Goal: Find specific page/section: Find specific page/section

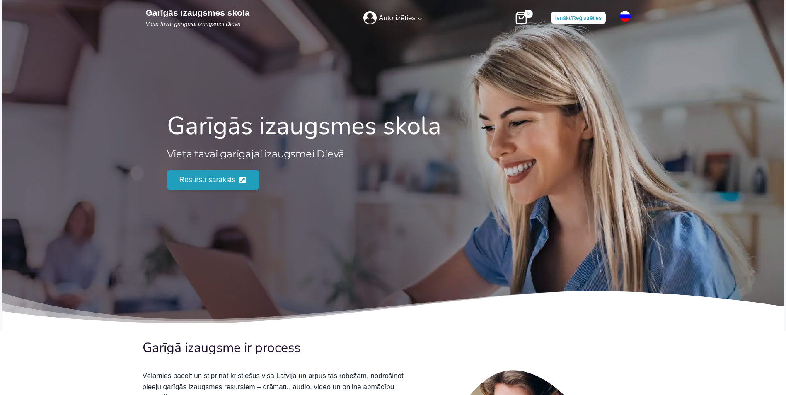
click at [201, 187] on link "Resursu saraksts" at bounding box center [213, 180] width 92 height 20
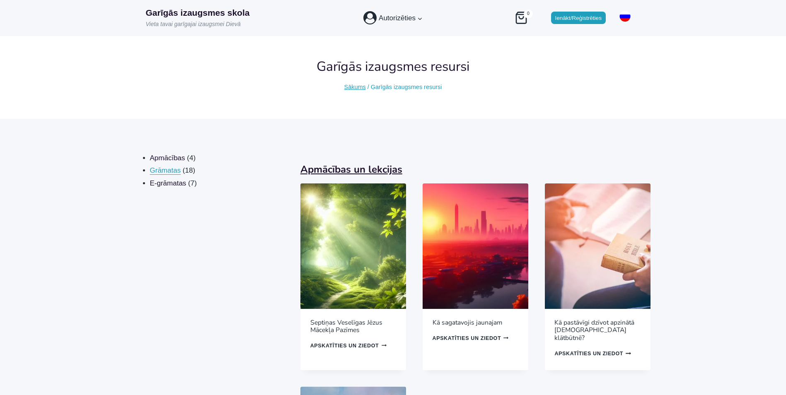
click at [164, 171] on span "Grāmatas" at bounding box center [165, 171] width 31 height 8
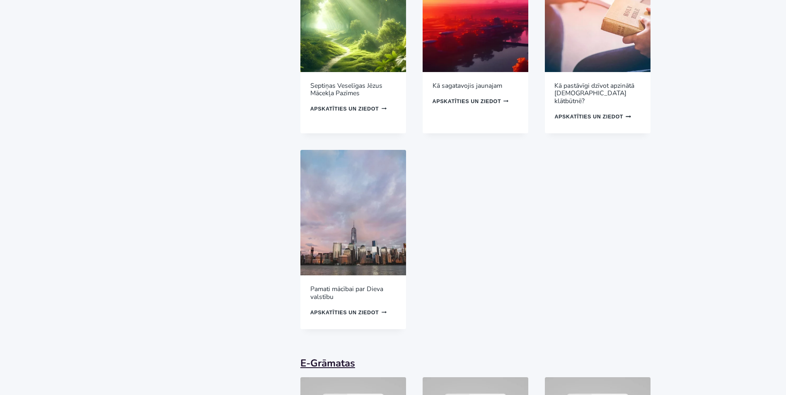
scroll to position [239, 0]
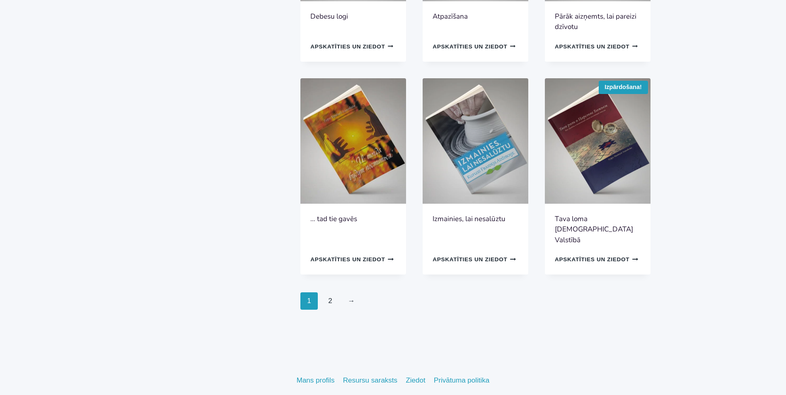
scroll to position [514, 0]
